Goal: Use online tool/utility: Utilize a website feature to perform a specific function

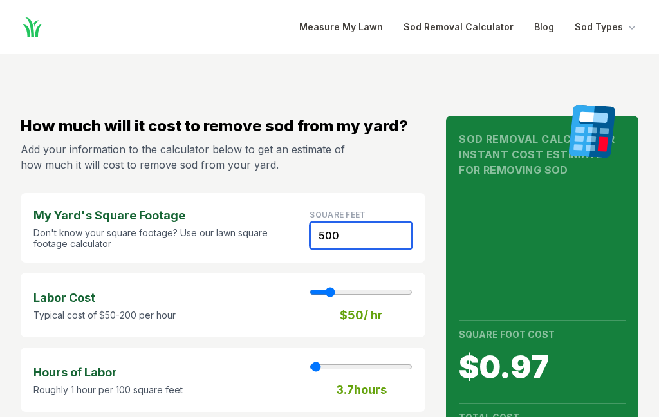
click at [357, 236] on input "500" at bounding box center [361, 236] width 103 height 28
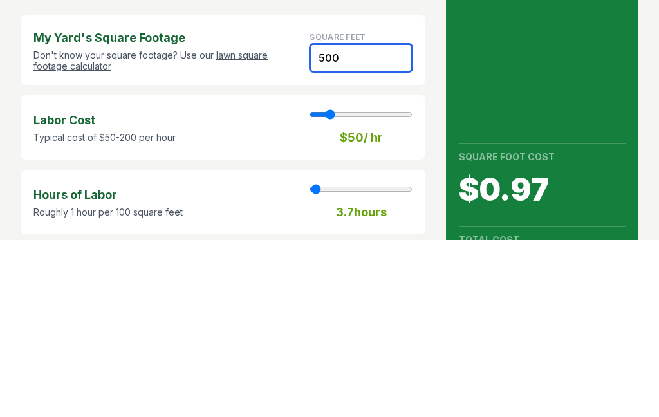
type input "5009"
type input "37"
type input "3005.40"
type input "50090"
type input "200"
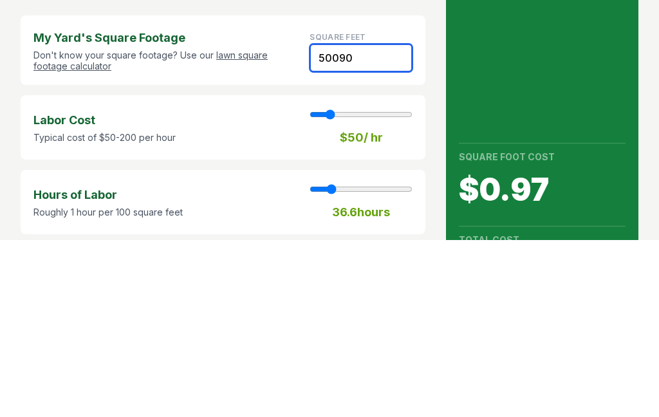
type input "30054.00"
type input "500900"
type input "200"
type input "300540.00"
type input "50090"
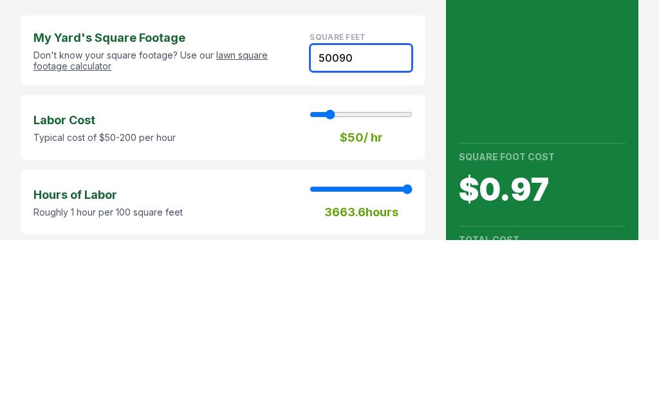
type input "200"
type input "30054.00"
type input "5009"
type input "37"
type input "3005.40"
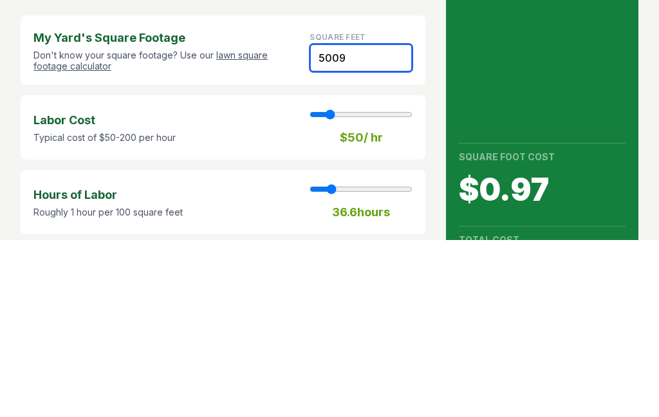
type input "500"
type input "4"
type input "300.00"
type input "50"
type input "1"
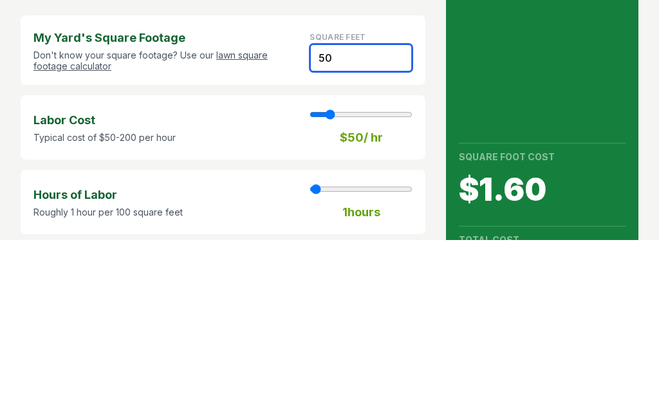
type input "30.00"
type input "5"
type input "3.00"
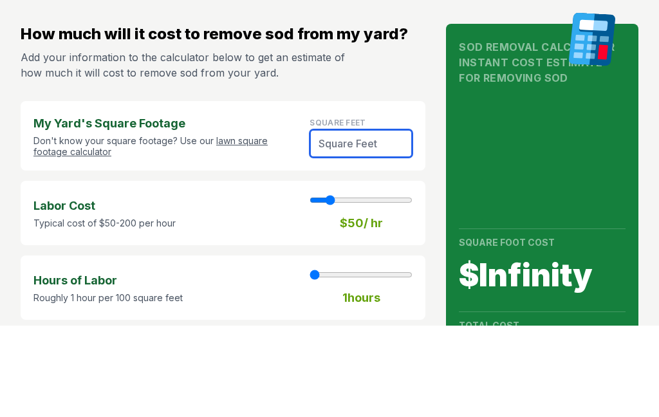
type input "9"
type input "5.40"
type input "90"
type input "54.00"
type input "900"
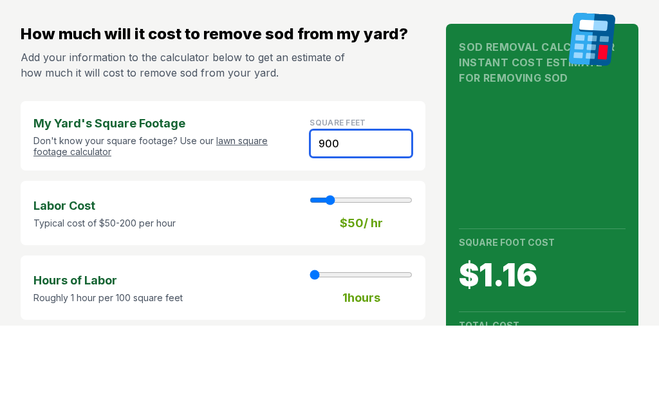
type input "7"
type input "540.00"
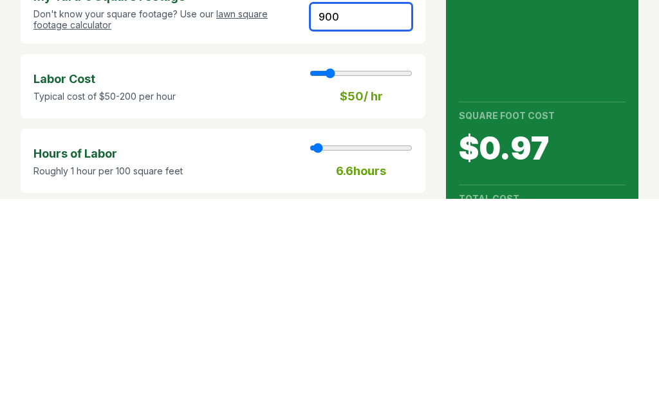
type input "900"
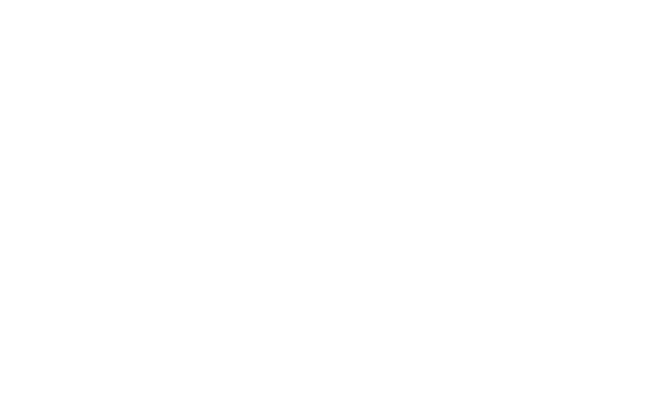
scroll to position [1147, 0]
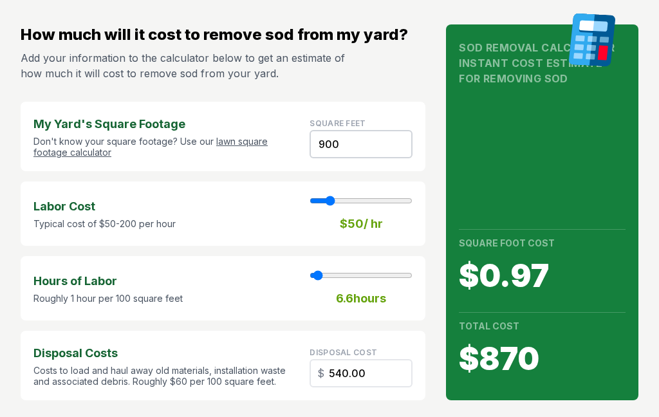
scroll to position [100, 0]
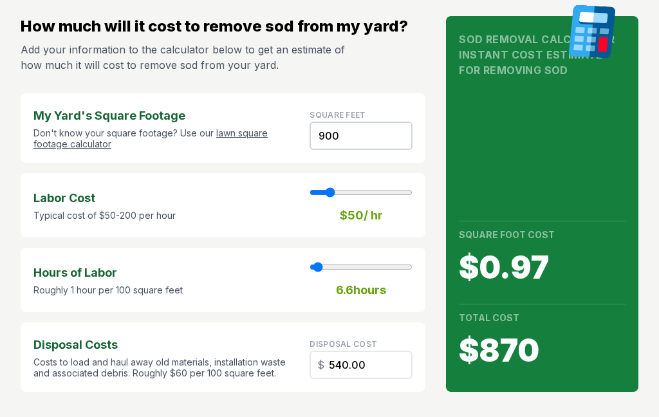
click at [352, 223] on strong "$ 50 / hr" at bounding box center [361, 216] width 43 height 18
click at [373, 209] on strong "$ 50 / hr" at bounding box center [361, 216] width 43 height 18
type input "60"
type input "7"
type input "70"
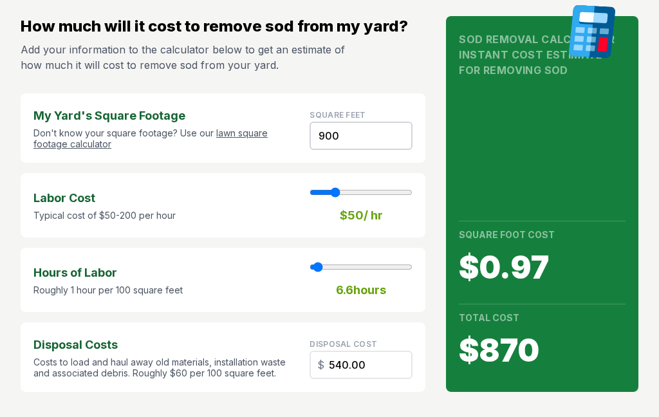
type input "7"
type input "80"
type input "7"
type input "90"
type input "7"
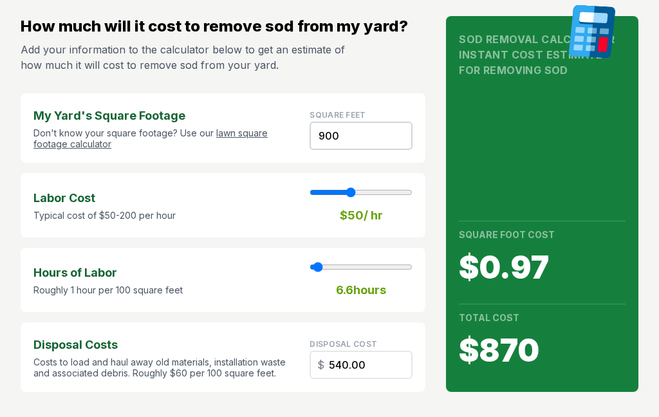
type input "100"
type input "7"
type input "110"
type input "7"
type input "120"
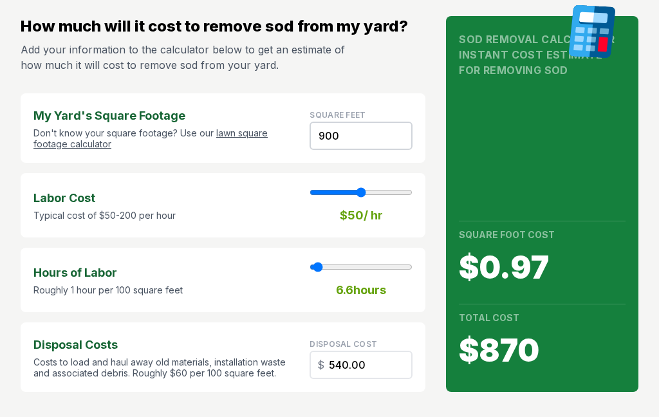
type input "7"
type input "130"
type input "7"
type input "140"
type input "7"
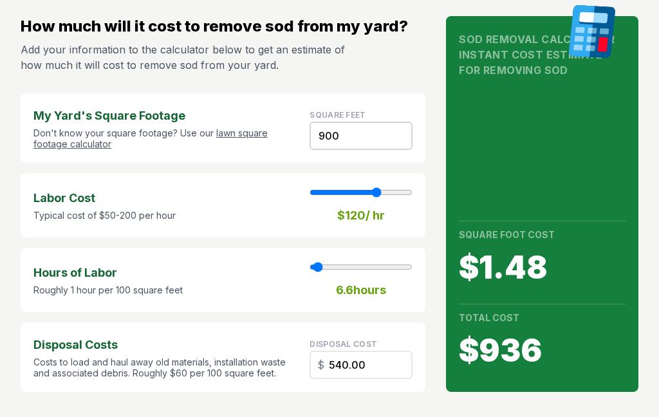
type input "150"
type input "7"
type input "160"
type input "7"
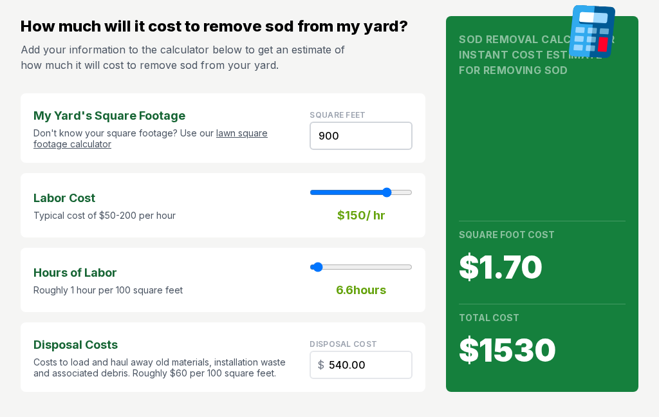
type input "170"
type input "7"
type input "180"
type input "7"
type input "190"
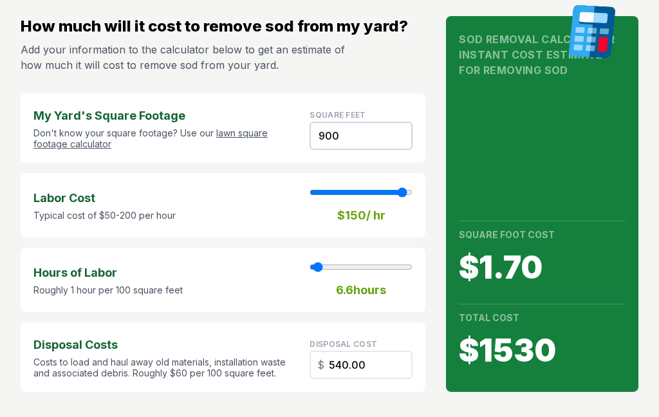
type input "7"
type input "200"
type input "7"
type input "200"
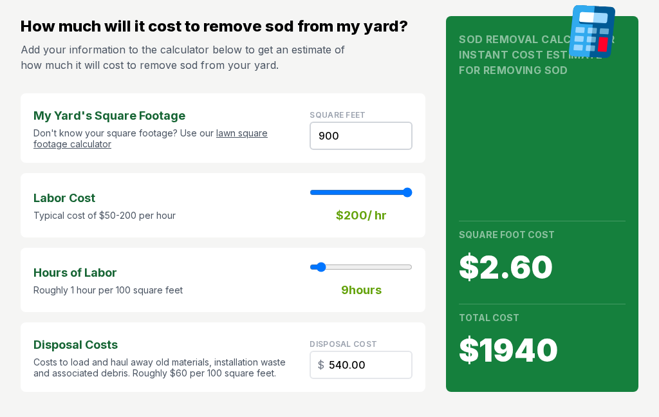
type input "14"
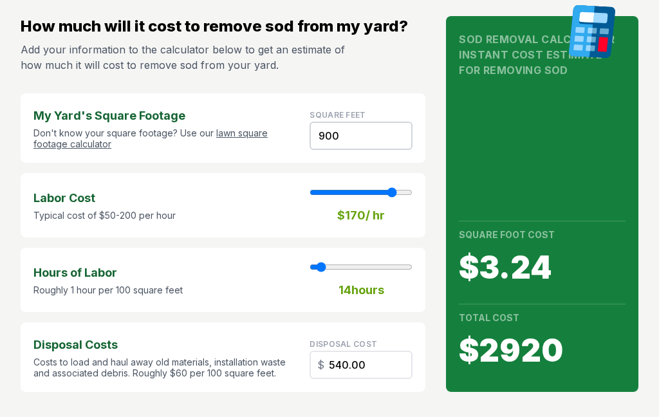
click at [395, 185] on div "Labor Cost Typical cost of $50-200 per hour $ 170 / hr" at bounding box center [223, 205] width 405 height 64
type input "200"
click at [332, 263] on input "range" at bounding box center [361, 267] width 103 height 10
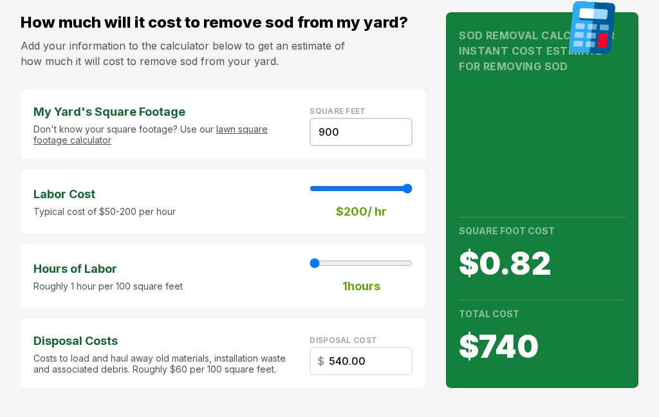
scroll to position [104, 0]
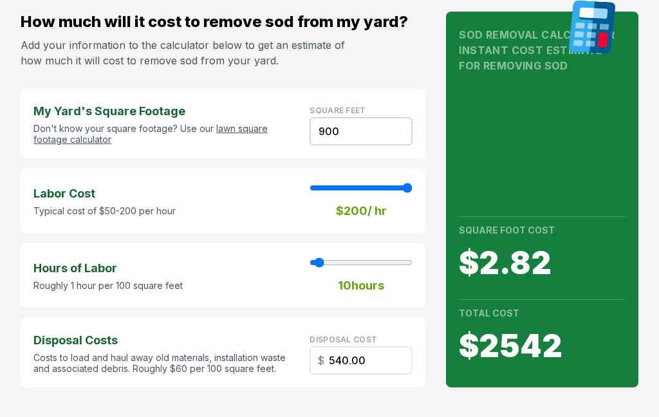
type input "10"
